Goal: Find specific page/section: Find specific page/section

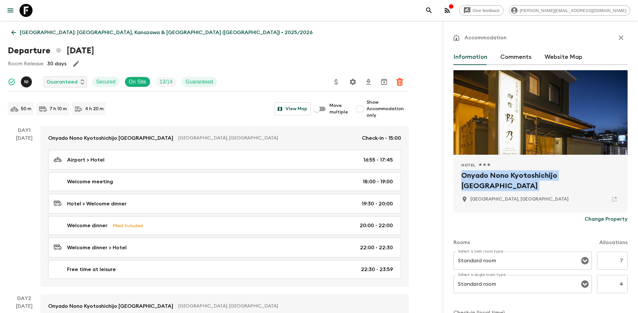
click at [32, 10] on icon at bounding box center [26, 10] width 13 height 13
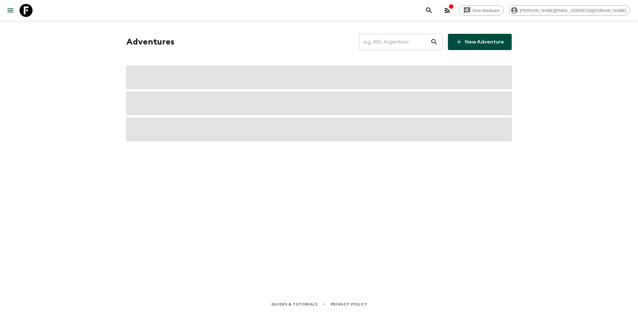
click at [391, 39] on input "text" at bounding box center [394, 42] width 71 height 18
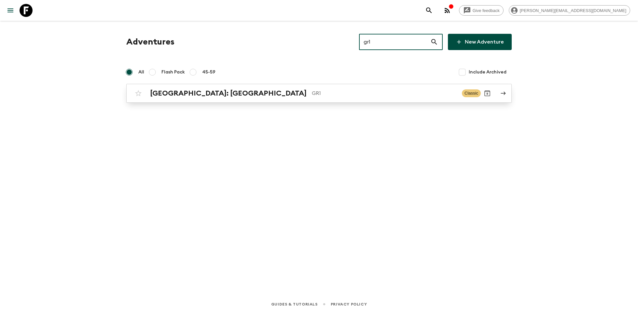
type input "gr1"
click at [282, 98] on div "[GEOGRAPHIC_DATA]: [GEOGRAPHIC_DATA] & the Islands GR1 Classic" at bounding box center [306, 93] width 349 height 13
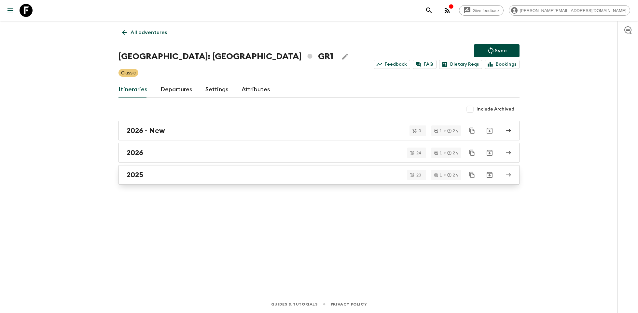
click at [170, 177] on div "2025" at bounding box center [313, 175] width 372 height 8
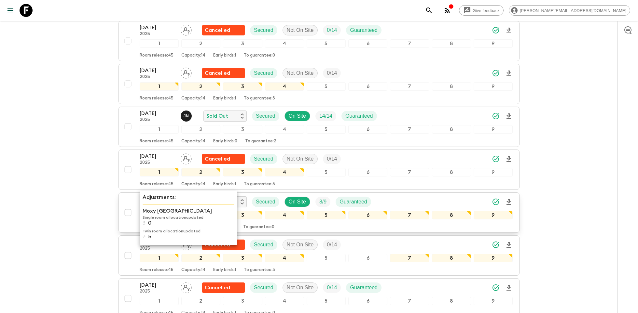
scroll to position [345, 0]
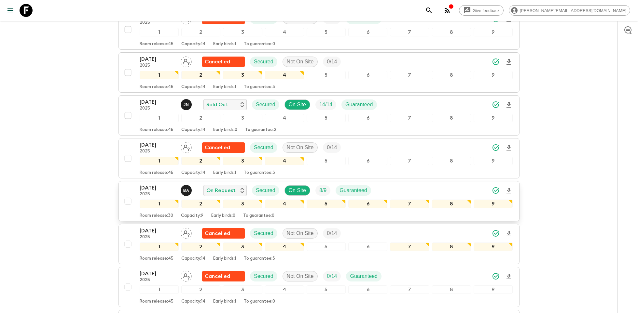
click at [158, 184] on p "[DATE]" at bounding box center [158, 188] width 36 height 8
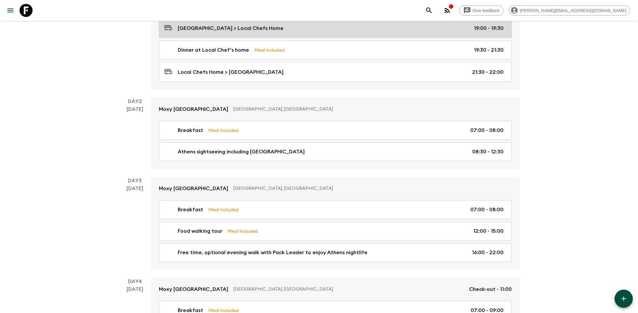
scroll to position [187, 0]
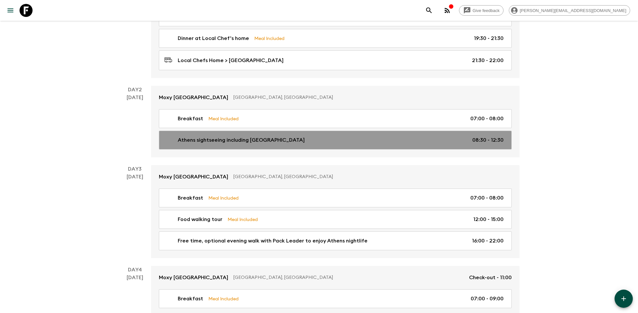
click at [287, 138] on p "Athens sightseeing including [GEOGRAPHIC_DATA]" at bounding box center [241, 140] width 127 height 8
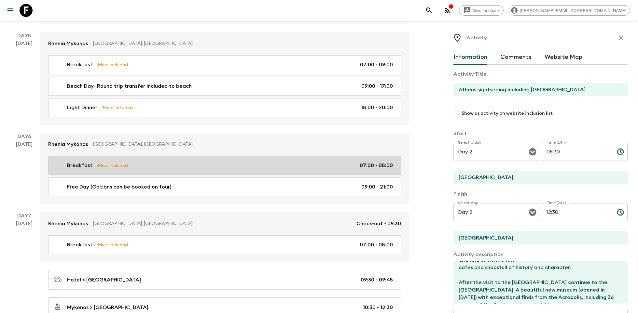
scroll to position [642, 0]
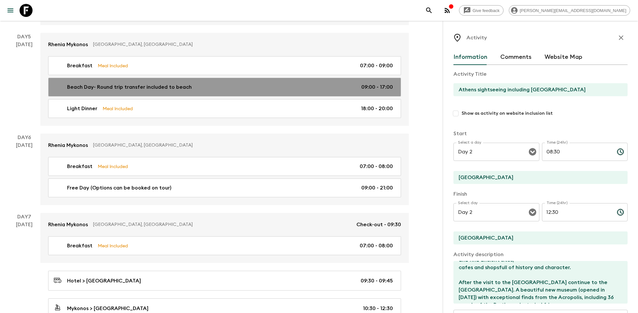
click at [219, 83] on div "Beach Day- Round trip transfer included to beach 09:00 - 17:00" at bounding box center [223, 87] width 339 height 8
type input "Beach Day- Round trip transfer included to beach"
type input "Mykonos"
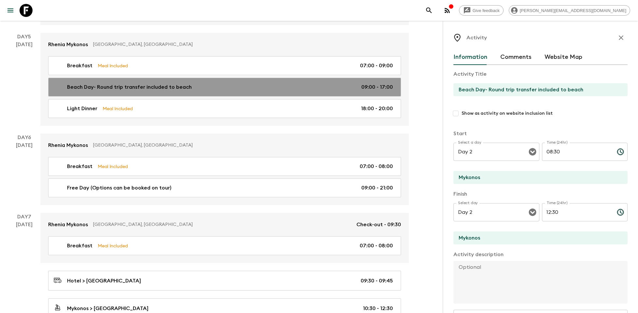
type input "Day 5"
type input "09:00"
type input "Day 5"
type input "17:00"
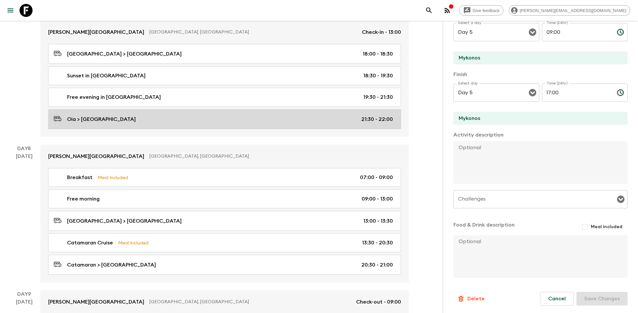
scroll to position [1026, 0]
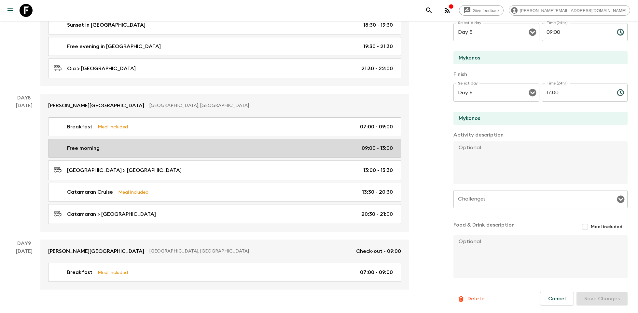
click at [118, 144] on div "Free morning 09:00 - 13:00" at bounding box center [223, 148] width 339 height 8
type input "Free morning"
type input "Santorini"
type input "Day 8"
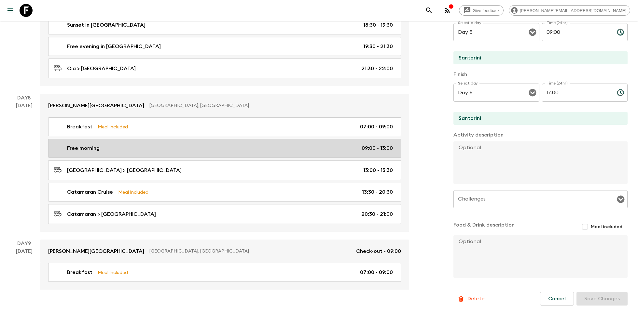
type input "Day 8"
type input "13:00"
click at [189, 139] on link "Free morning 09:00 - 13:00" at bounding box center [224, 148] width 353 height 19
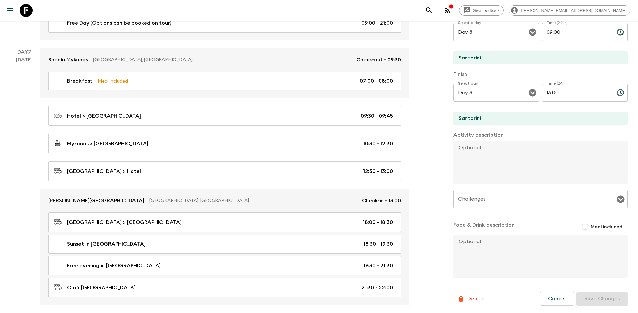
scroll to position [631, 0]
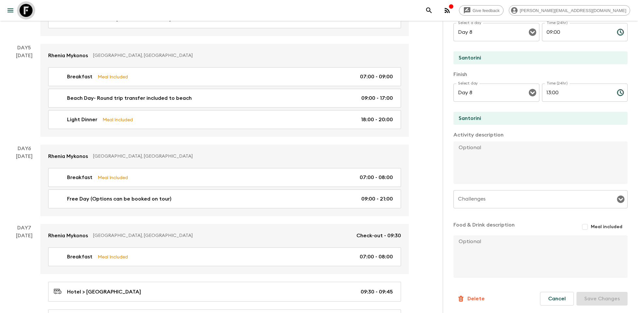
click at [26, 14] on icon at bounding box center [26, 10] width 13 height 13
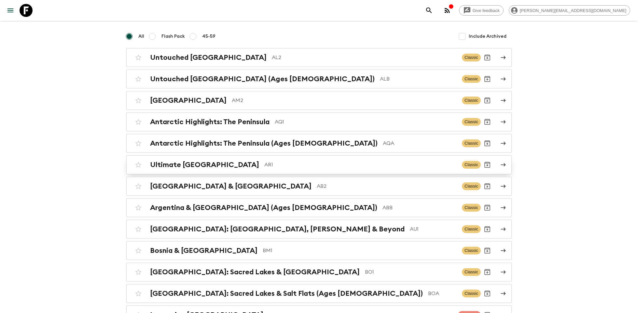
scroll to position [46, 0]
